Goal: Use online tool/utility: Utilize a website feature to perform a specific function

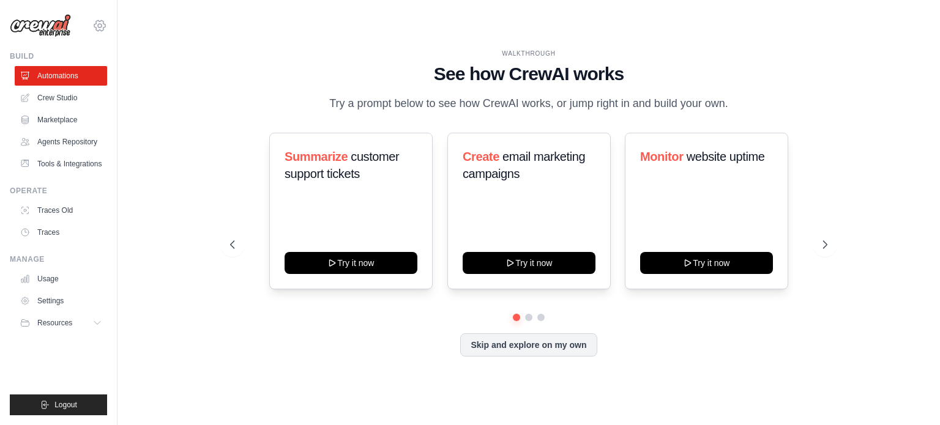
click at [101, 31] on icon at bounding box center [99, 25] width 15 height 15
click at [138, 49] on div "[PERSON_NAME][EMAIL_ADDRESS][DOMAIN_NAME]" at bounding box center [150, 47] width 97 height 12
click at [136, 142] on div "WALKTHROUGH See how CrewAI works Try a prompt below to see how CrewAI works, or…" at bounding box center [528, 212] width 822 height 401
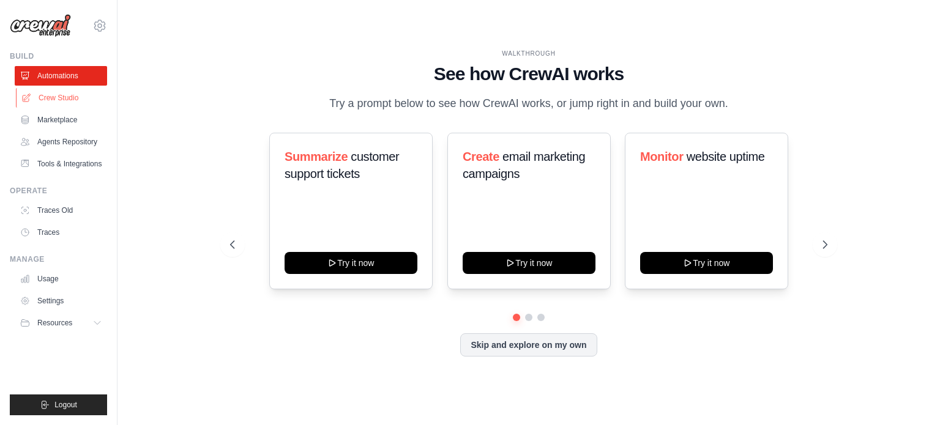
click at [83, 106] on link "Crew Studio" at bounding box center [62, 98] width 92 height 20
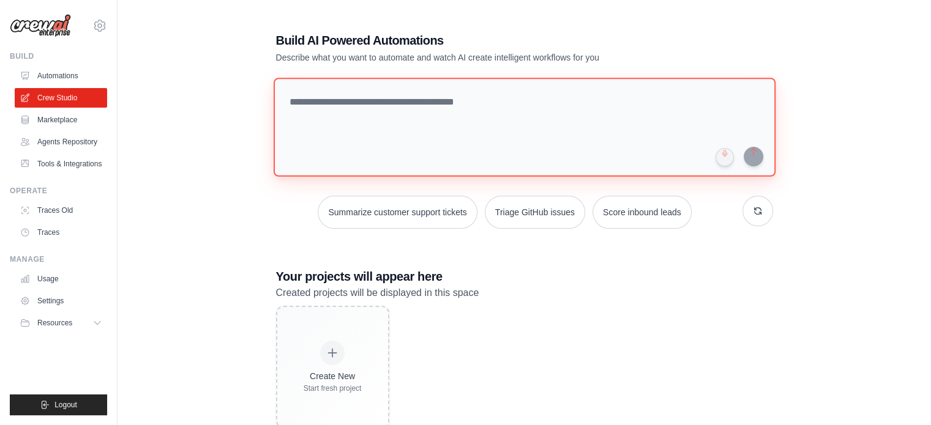
click at [574, 105] on textarea at bounding box center [524, 127] width 502 height 99
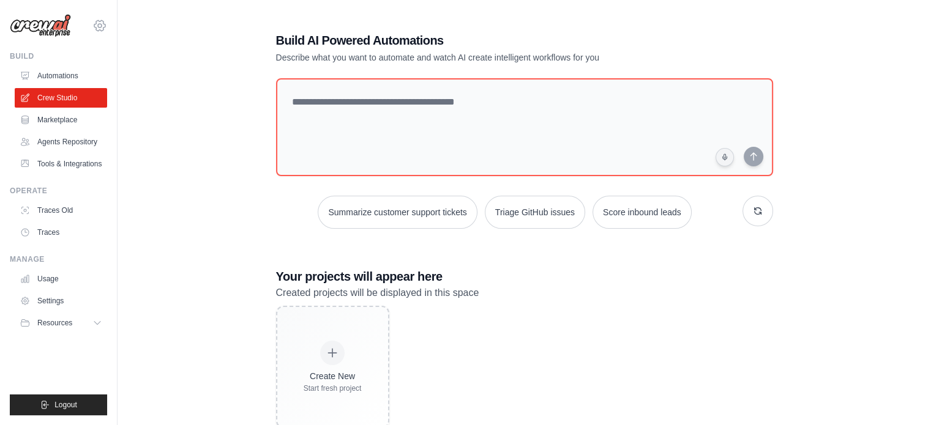
click at [100, 27] on icon at bounding box center [100, 26] width 4 height 4
click at [608, 33] on h1 "Build AI Powered Automations" at bounding box center [481, 40] width 411 height 17
click at [636, 50] on div "Build AI Powered Automations Describe what you want to automate and watch AI cr…" at bounding box center [481, 48] width 411 height 32
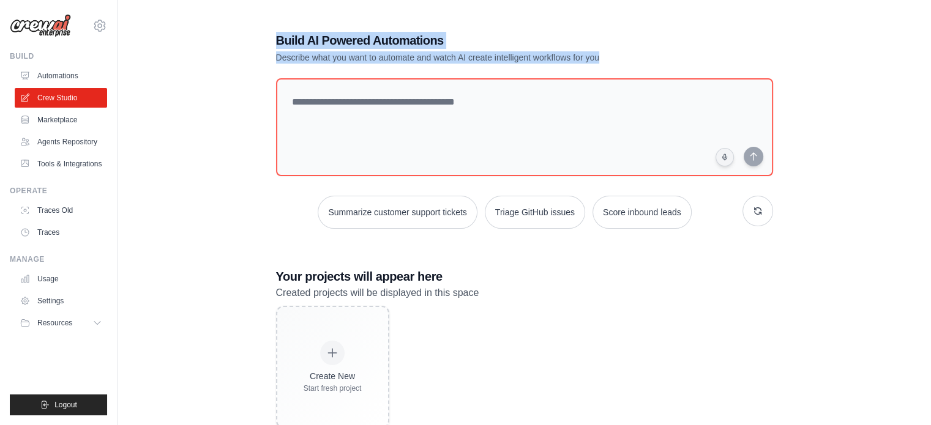
drag, startPoint x: 636, startPoint y: 50, endPoint x: 624, endPoint y: 35, distance: 19.1
click at [624, 35] on div "Build AI Powered Automations Describe what you want to automate and watch AI cr…" at bounding box center [481, 48] width 411 height 32
click at [624, 35] on h1 "Build AI Powered Automations" at bounding box center [481, 40] width 411 height 17
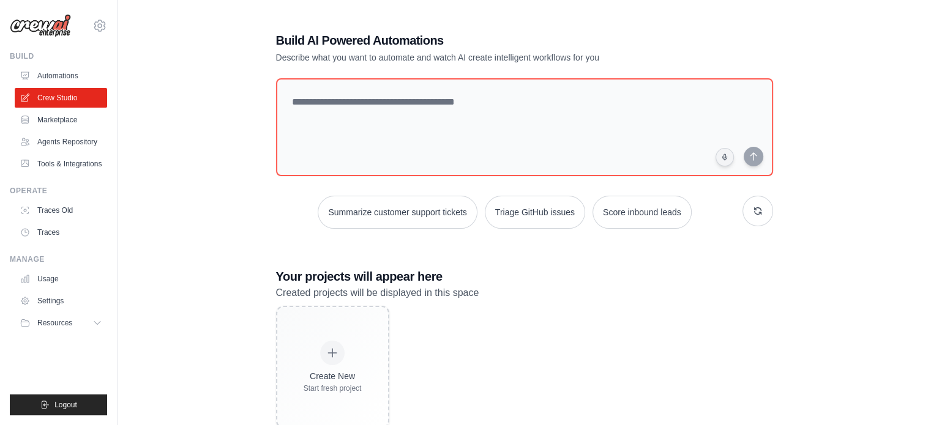
click at [624, 35] on h1 "Build AI Powered Automations" at bounding box center [481, 40] width 411 height 17
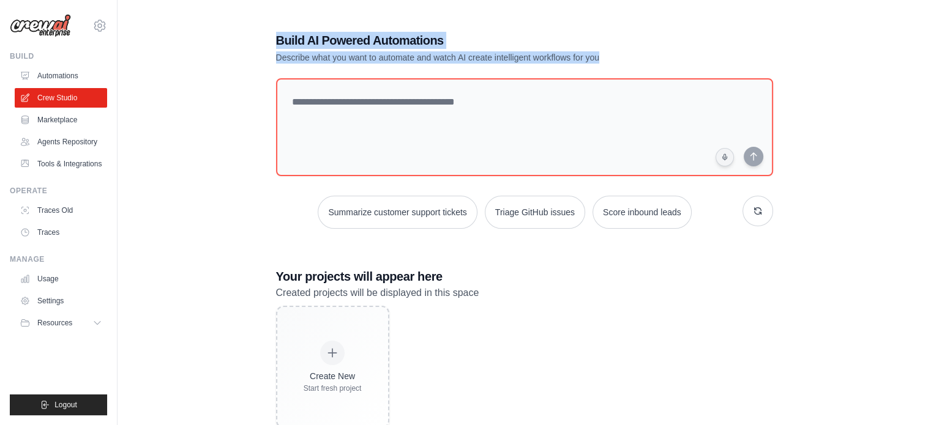
drag, startPoint x: 624, startPoint y: 35, endPoint x: 627, endPoint y: 58, distance: 22.8
click at [627, 58] on div "Build AI Powered Automations Describe what you want to automate and watch AI cr…" at bounding box center [481, 48] width 411 height 32
click at [627, 58] on p "Describe what you want to automate and watch AI create intelligent workflows fo…" at bounding box center [481, 57] width 411 height 12
drag, startPoint x: 627, startPoint y: 58, endPoint x: 620, endPoint y: 28, distance: 30.9
click at [620, 28] on div "Build AI Powered Automations Describe what you want to automate and watch AI cr…" at bounding box center [524, 230] width 526 height 436
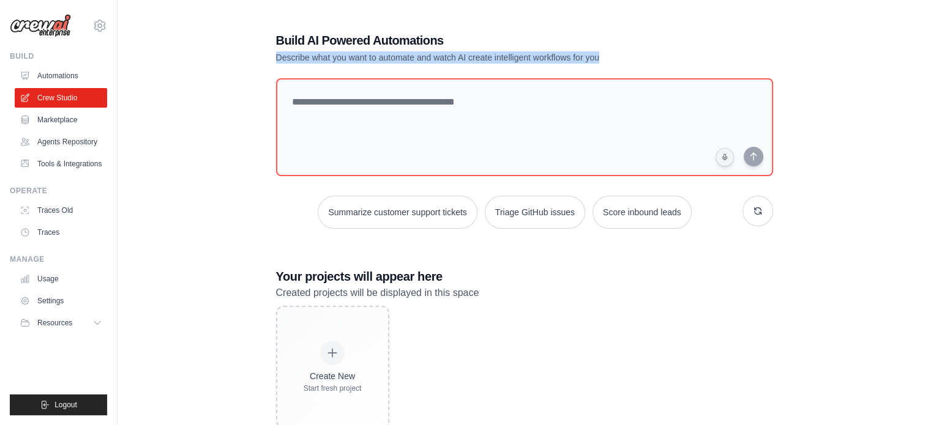
click at [620, 28] on div "Build AI Powered Automations Describe what you want to automate and watch AI cr…" at bounding box center [524, 230] width 526 height 436
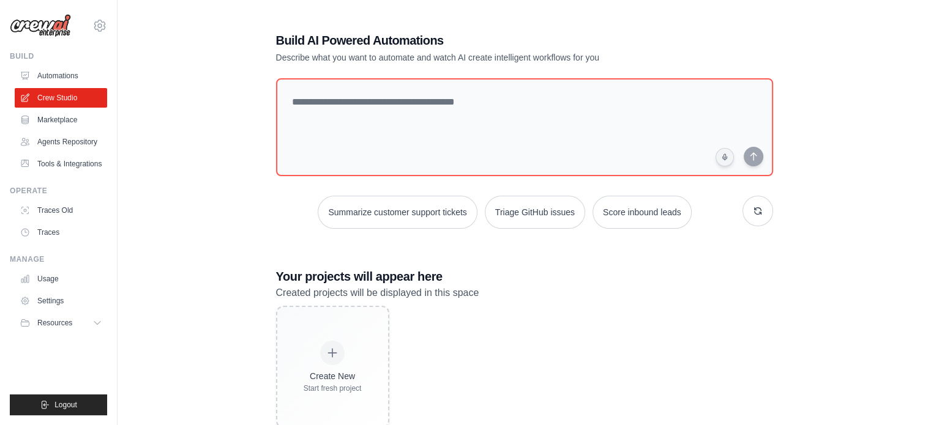
click at [620, 28] on div "Build AI Powered Automations Describe what you want to automate and watch AI cr…" at bounding box center [524, 230] width 526 height 436
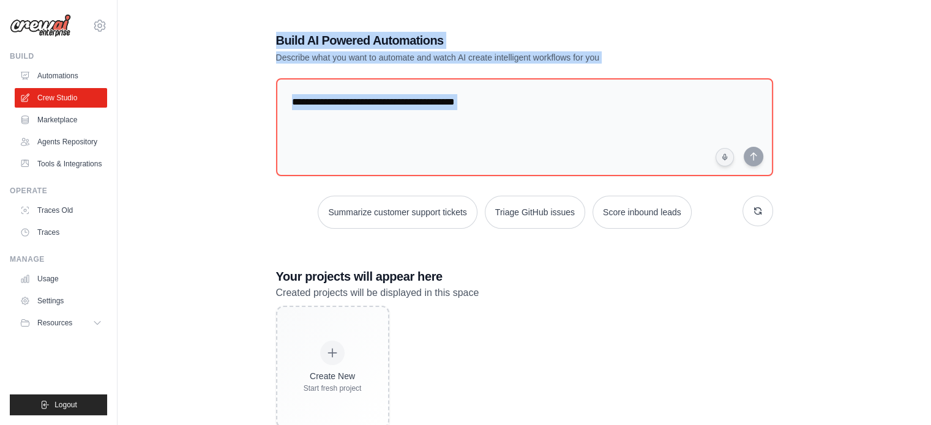
drag, startPoint x: 620, startPoint y: 28, endPoint x: 633, endPoint y: 70, distance: 44.3
click at [633, 70] on div "Build AI Powered Automations Describe what you want to automate and watch AI cr…" at bounding box center [524, 230] width 526 height 436
click at [633, 55] on p "Describe what you want to automate and watch AI create intelligent workflows fo…" at bounding box center [481, 57] width 411 height 12
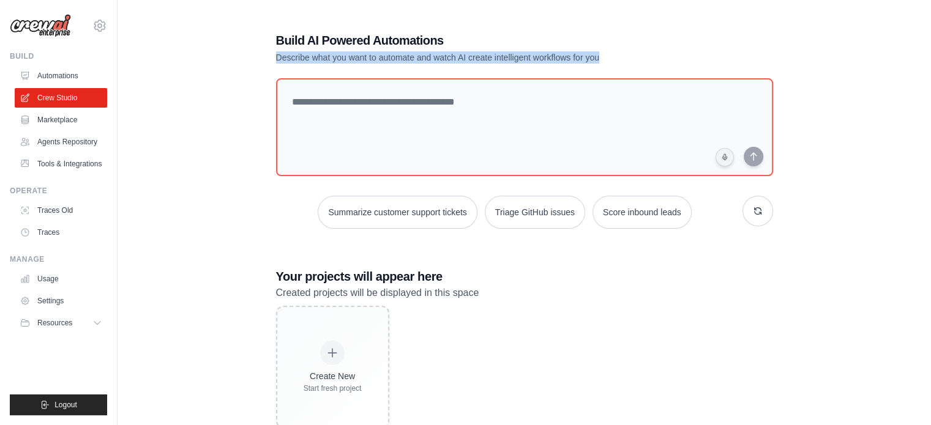
drag, startPoint x: 633, startPoint y: 55, endPoint x: 630, endPoint y: 5, distance: 50.3
click at [630, 5] on main "Build AI Powered Automations Describe what you want to automate and watch AI cr…" at bounding box center [523, 230] width 813 height 460
click at [636, 37] on h1 "Build AI Powered Automations" at bounding box center [481, 40] width 411 height 17
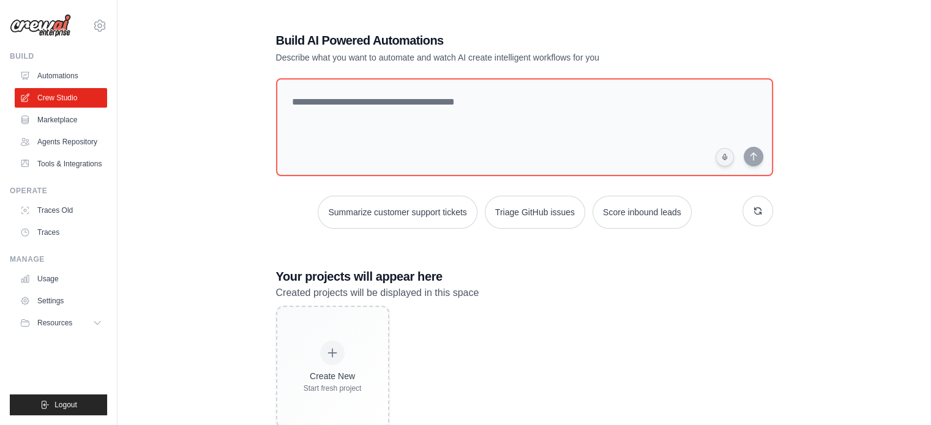
click at [636, 37] on h1 "Build AI Powered Automations" at bounding box center [481, 40] width 411 height 17
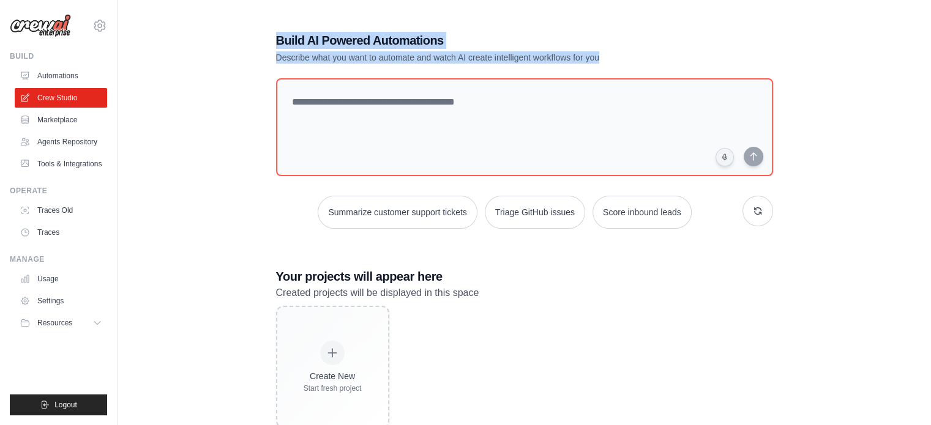
drag, startPoint x: 636, startPoint y: 37, endPoint x: 644, endPoint y: 58, distance: 22.8
click at [644, 58] on div "Build AI Powered Automations Describe what you want to automate and watch AI cr…" at bounding box center [481, 48] width 411 height 32
click at [644, 58] on p "Describe what you want to automate and watch AI create intelligent workflows fo…" at bounding box center [481, 57] width 411 height 12
